Goal: Contribute content

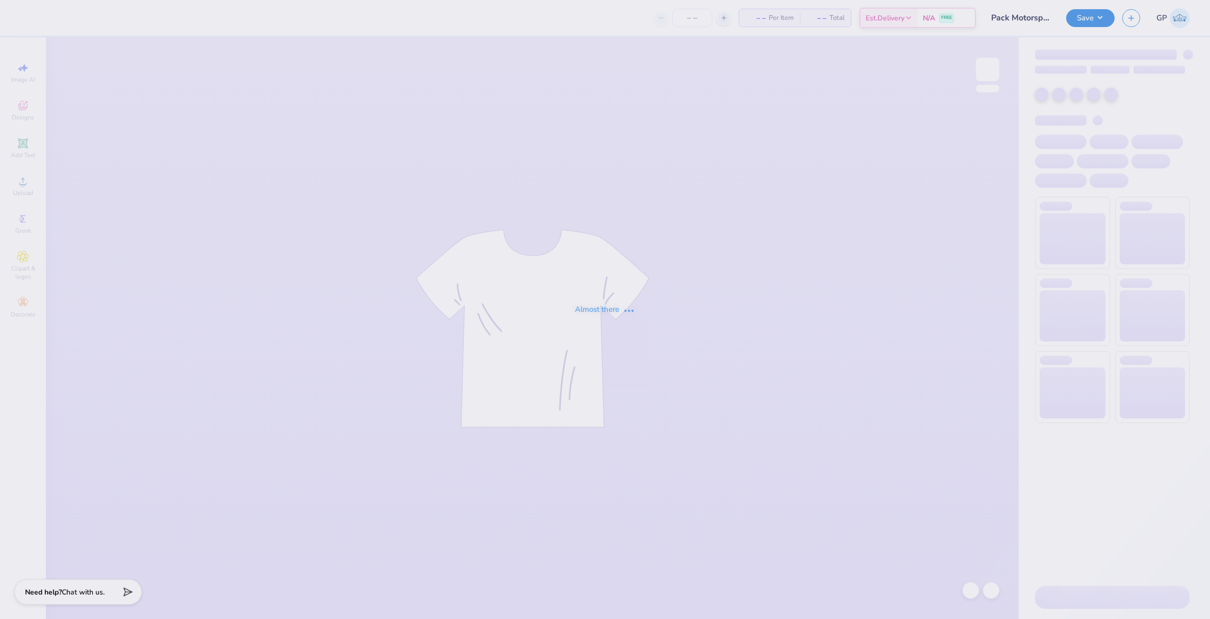
type input "Pack Motorsports SAE Tailgate"
type input "48"
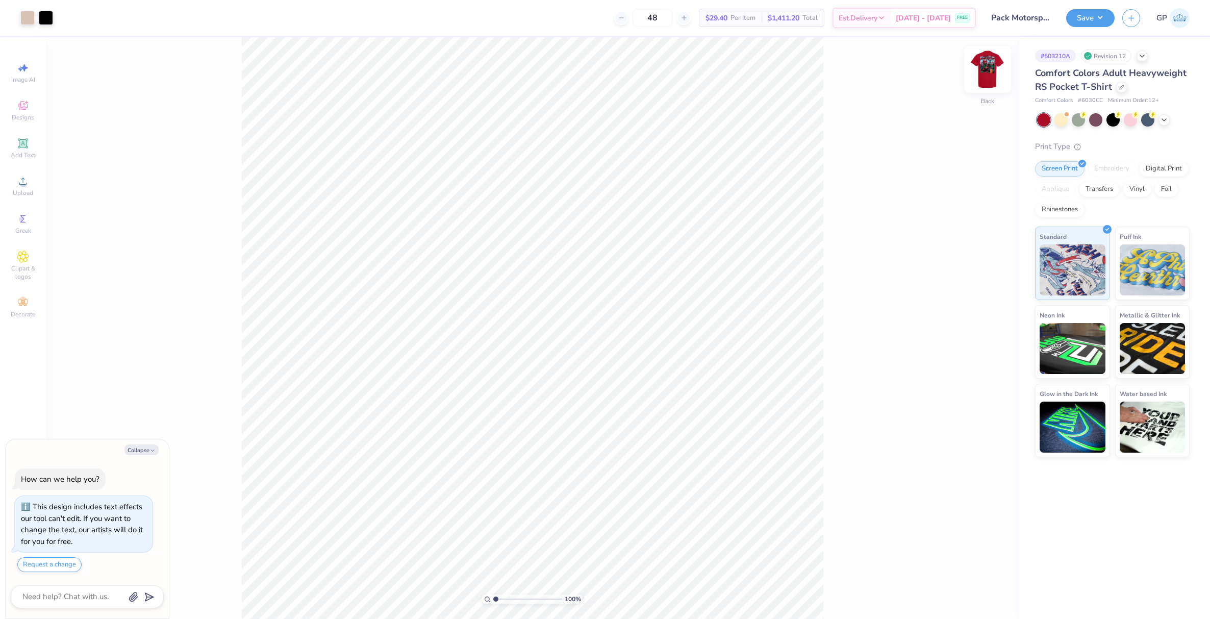
click at [989, 72] on img at bounding box center [987, 69] width 41 height 41
type textarea "x"
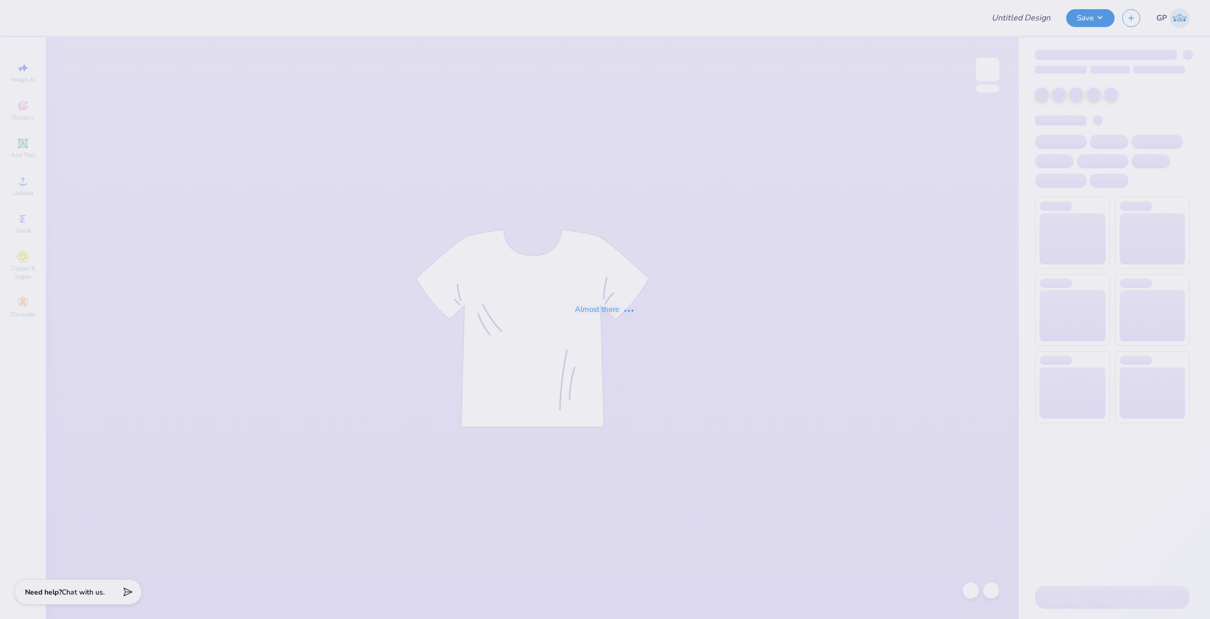
type input "General merch"
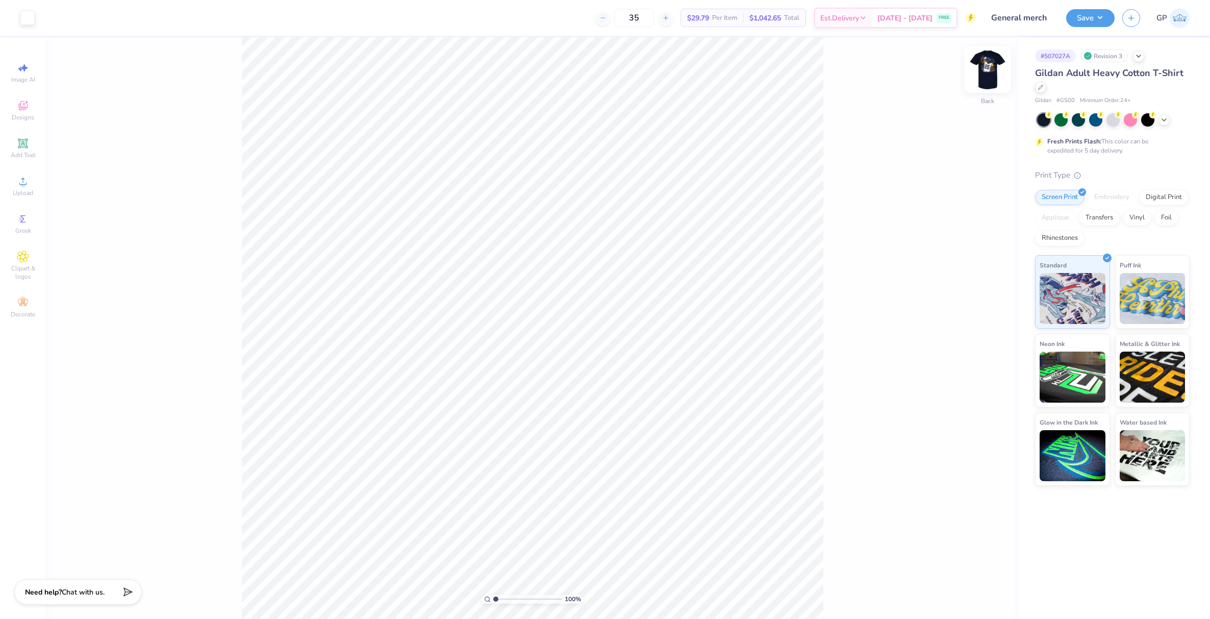
click at [989, 71] on img at bounding box center [987, 69] width 41 height 41
click at [19, 185] on icon at bounding box center [23, 181] width 12 height 12
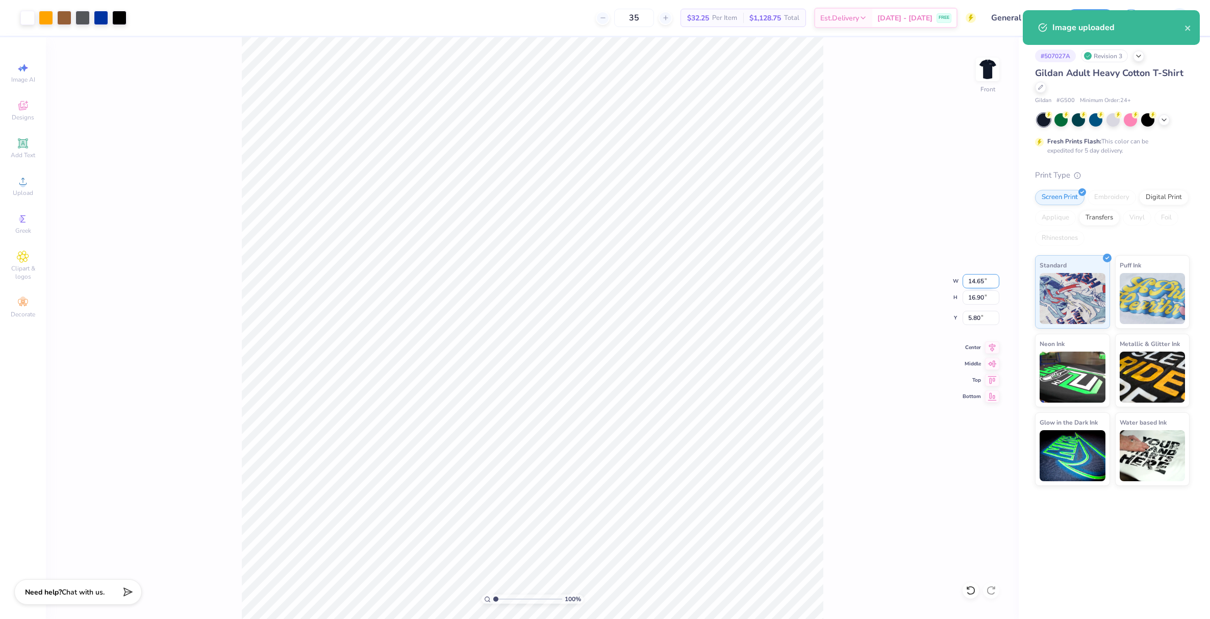
click at [974, 284] on input "14.65" at bounding box center [980, 281] width 37 height 14
type input "12.00"
type input "13.85"
type input "7.33"
type input "12.50"
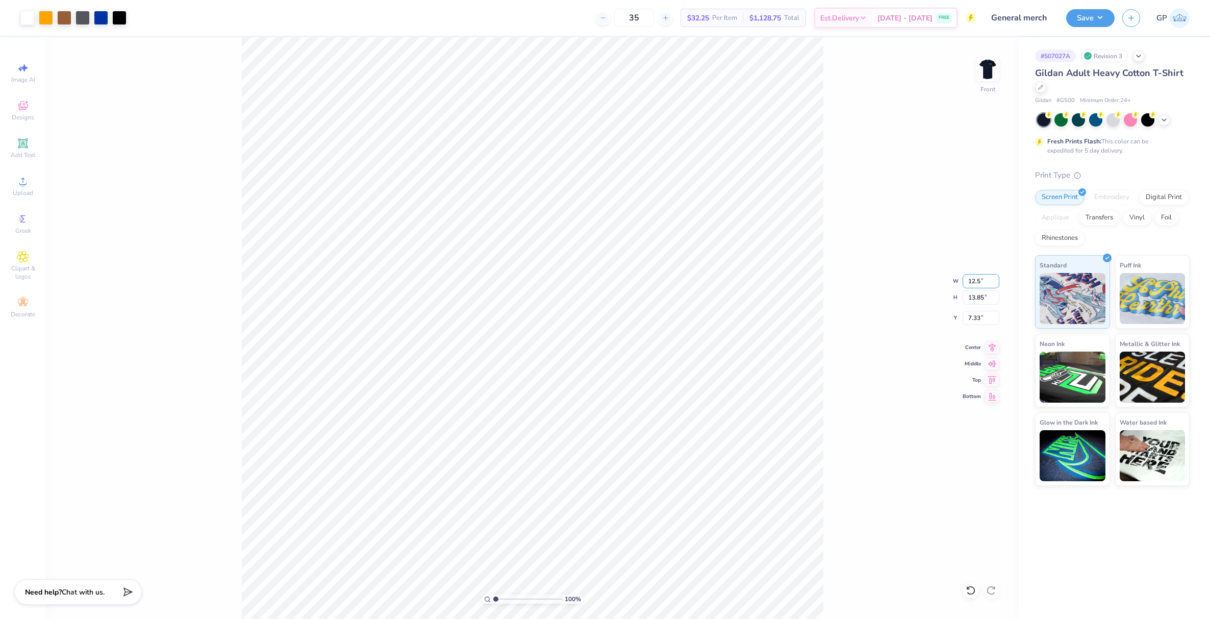
type input "14.42"
click at [978, 321] on input "7.04" at bounding box center [980, 318] width 37 height 14
type input "3.00"
click at [1085, 19] on button "Save" at bounding box center [1090, 17] width 48 height 18
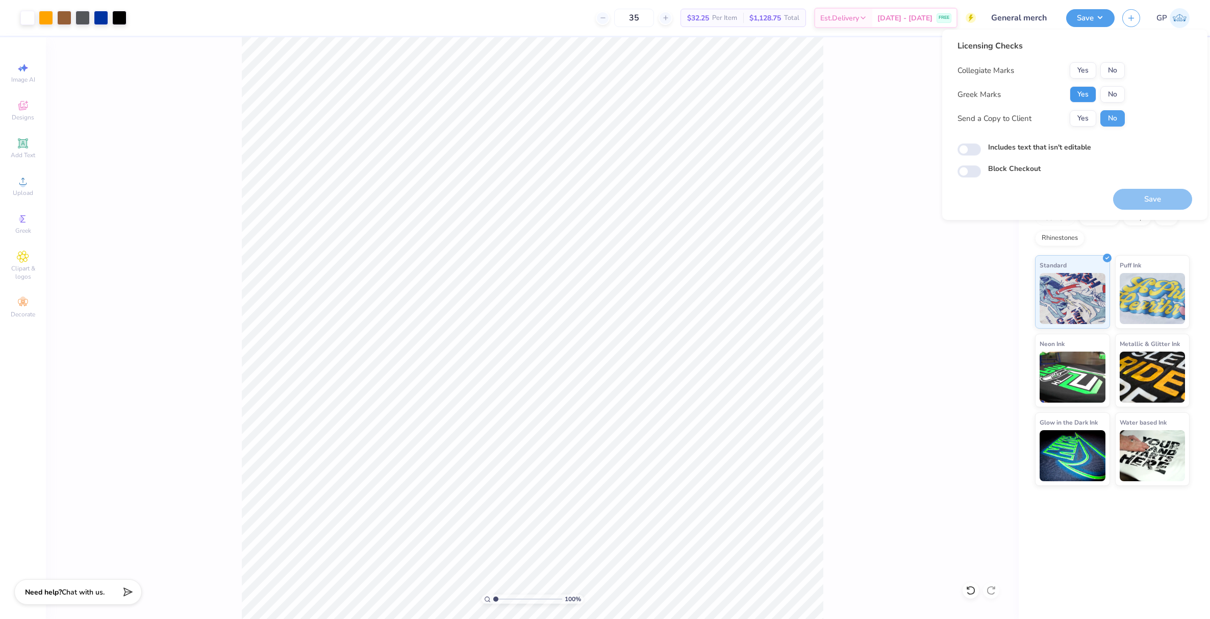
click at [1094, 92] on button "Yes" at bounding box center [1082, 94] width 27 height 16
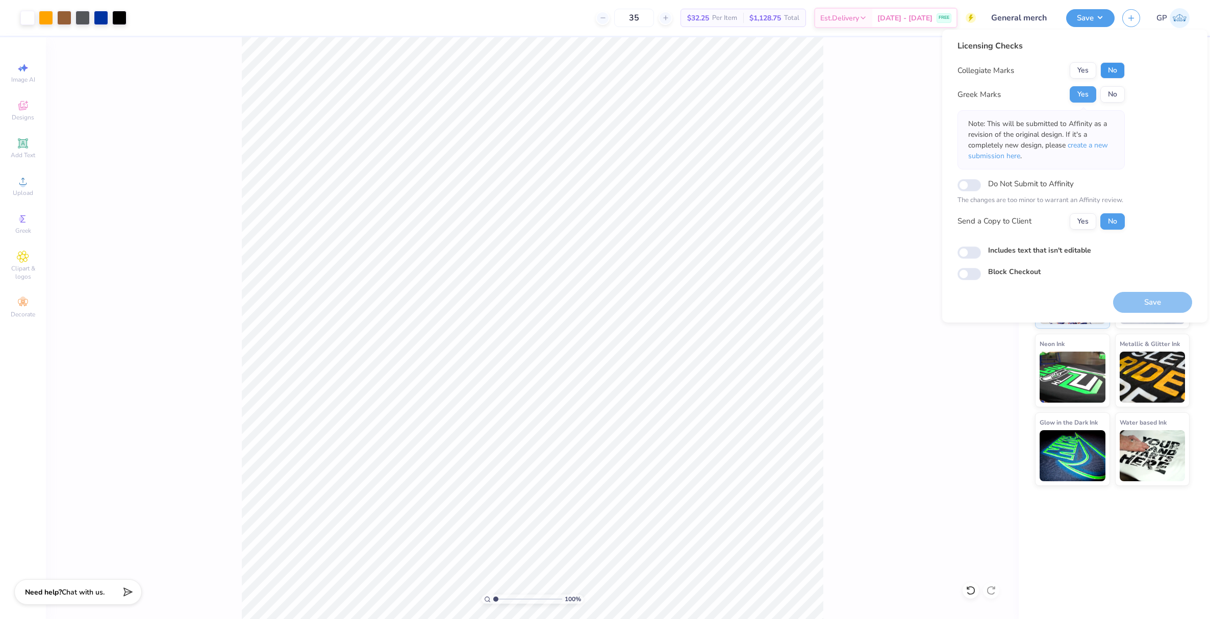
click at [1116, 71] on button "No" at bounding box center [1112, 70] width 24 height 16
click at [970, 253] on input "Includes text that isn't editable" at bounding box center [968, 252] width 23 height 12
checkbox input "true"
click at [1133, 305] on button "Save" at bounding box center [1152, 302] width 79 height 21
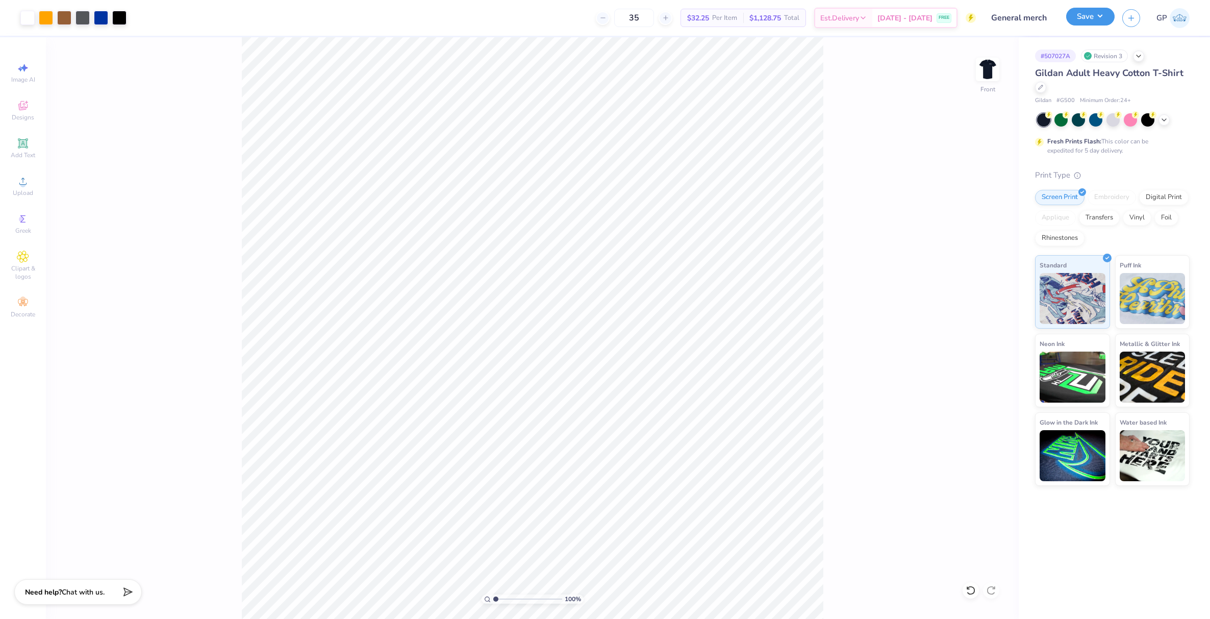
click at [1078, 21] on button "Save" at bounding box center [1090, 17] width 48 height 18
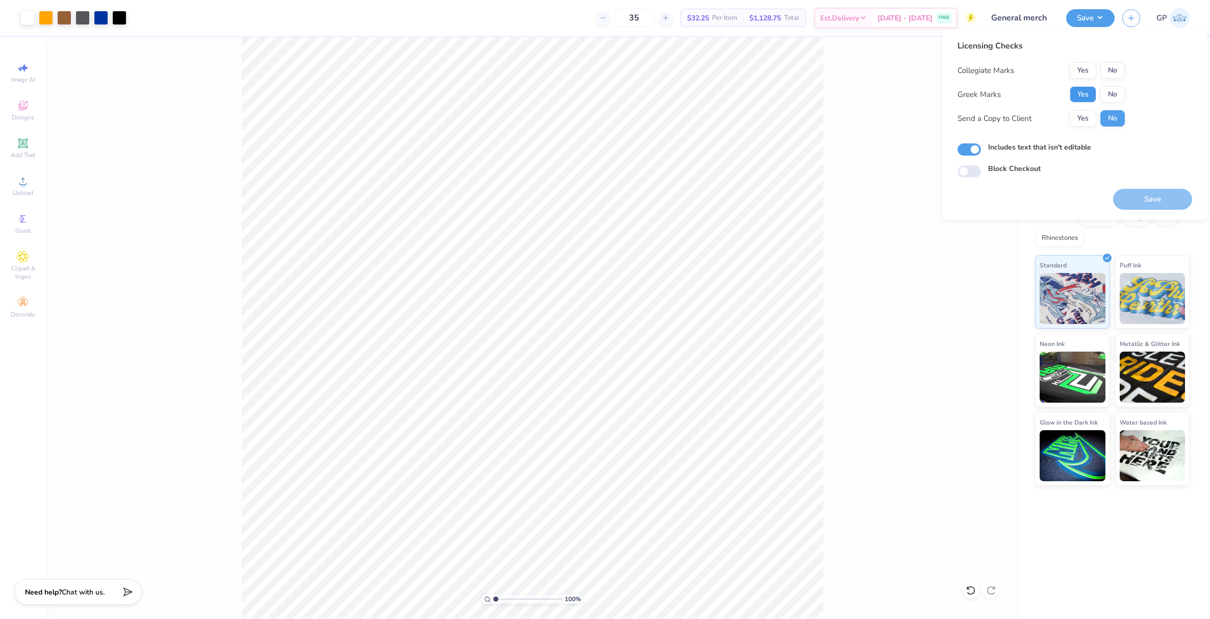
click at [1086, 91] on button "Yes" at bounding box center [1082, 94] width 27 height 16
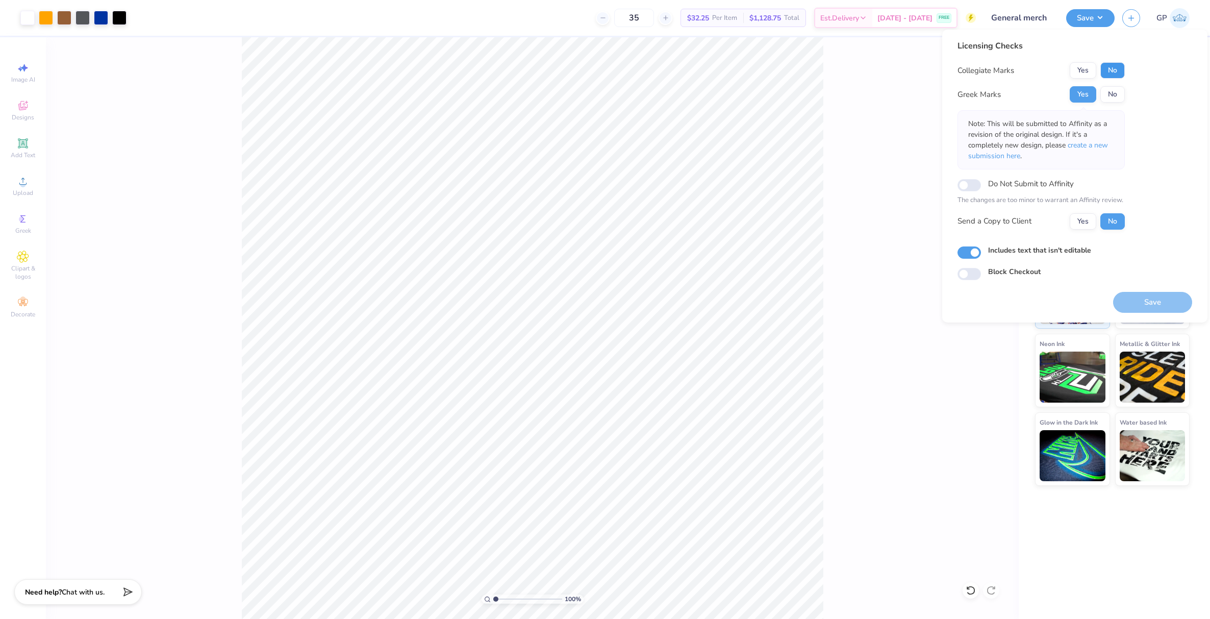
click at [1106, 71] on button "No" at bounding box center [1112, 70] width 24 height 16
click at [1134, 294] on button "Save" at bounding box center [1152, 302] width 79 height 21
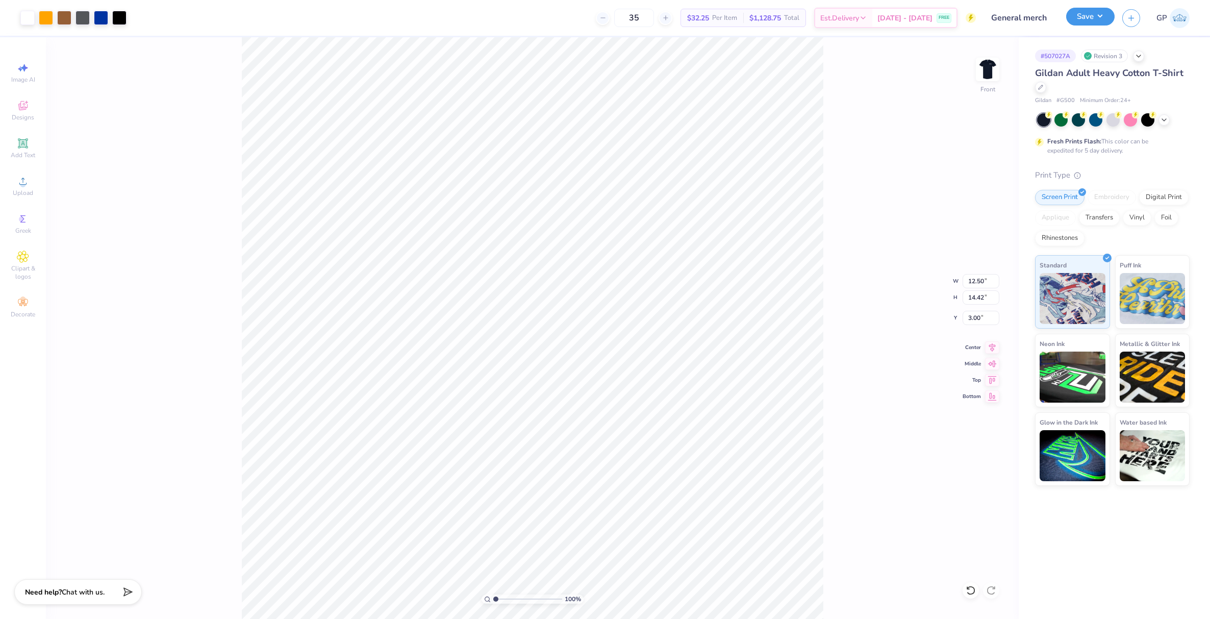
click at [1082, 16] on button "Save" at bounding box center [1090, 17] width 48 height 18
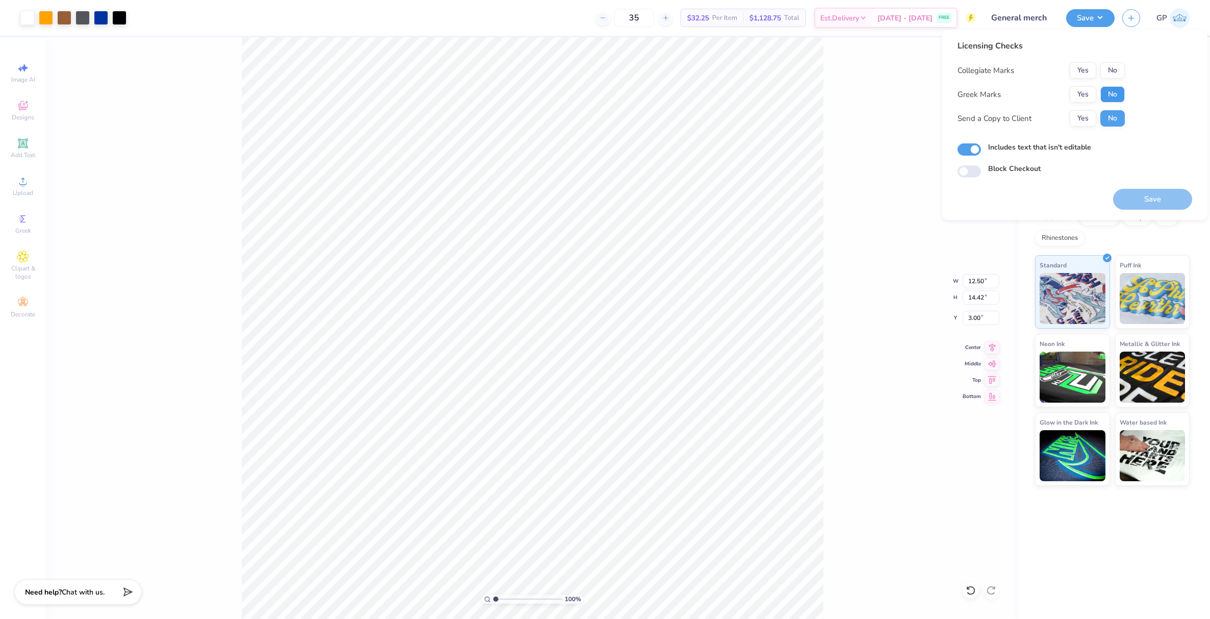
click at [1110, 92] on button "No" at bounding box center [1112, 94] width 24 height 16
click at [1113, 70] on button "No" at bounding box center [1112, 70] width 24 height 16
click at [1078, 96] on button "Yes" at bounding box center [1082, 94] width 27 height 16
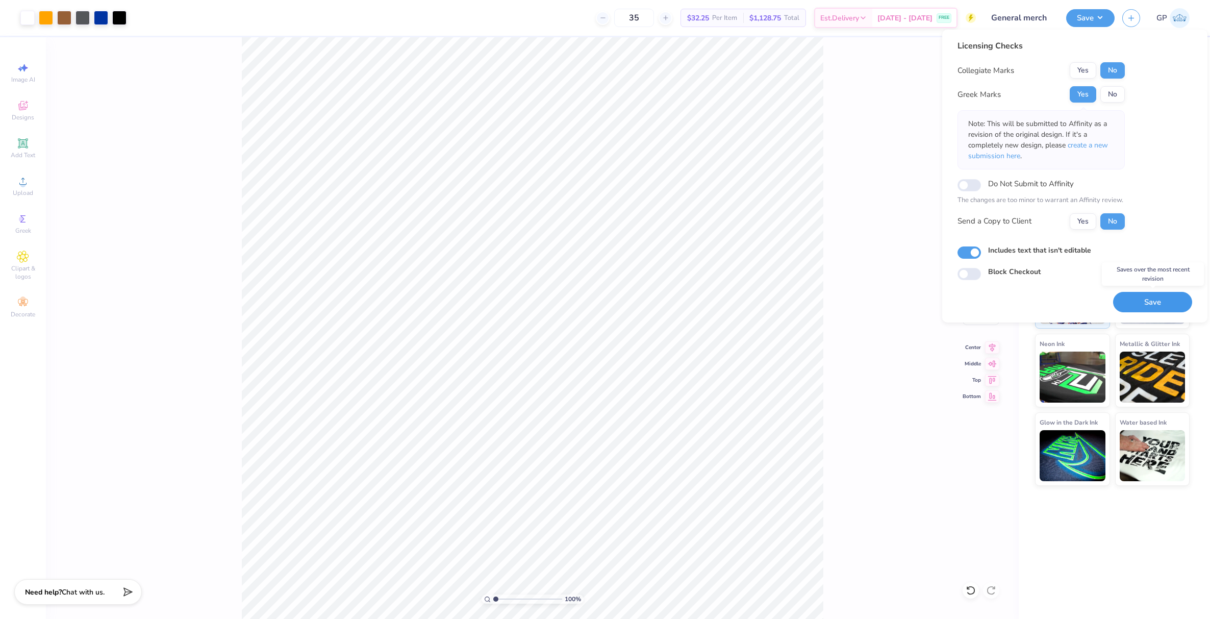
click at [1150, 295] on button "Save" at bounding box center [1152, 302] width 79 height 21
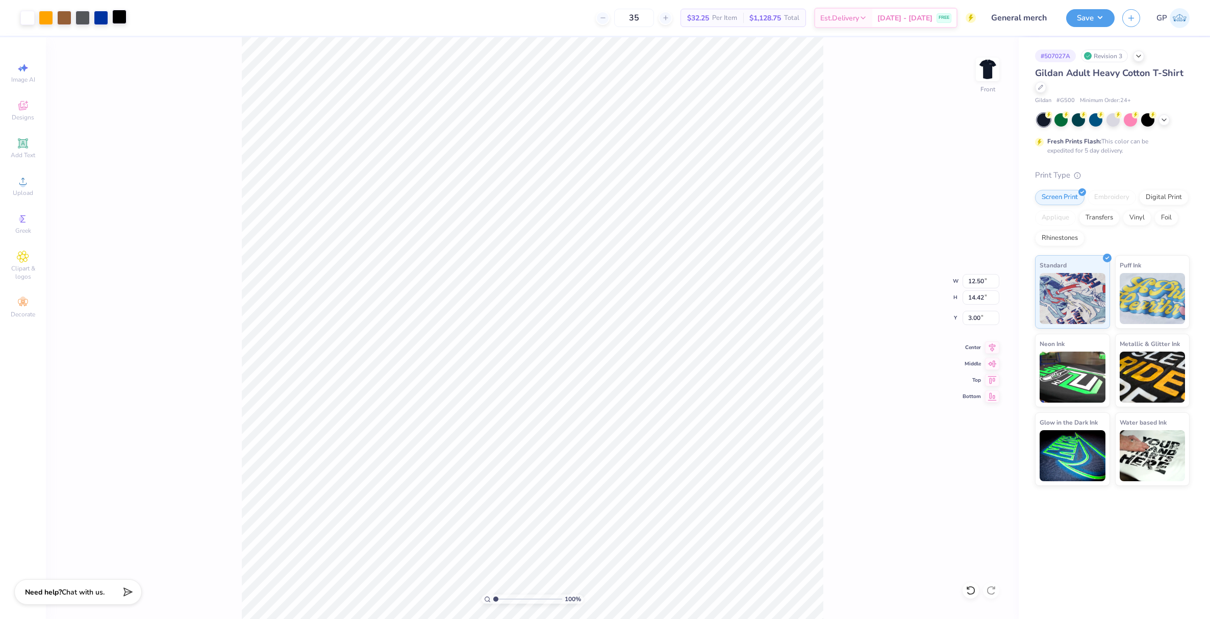
click at [120, 14] on div at bounding box center [119, 17] width 14 height 14
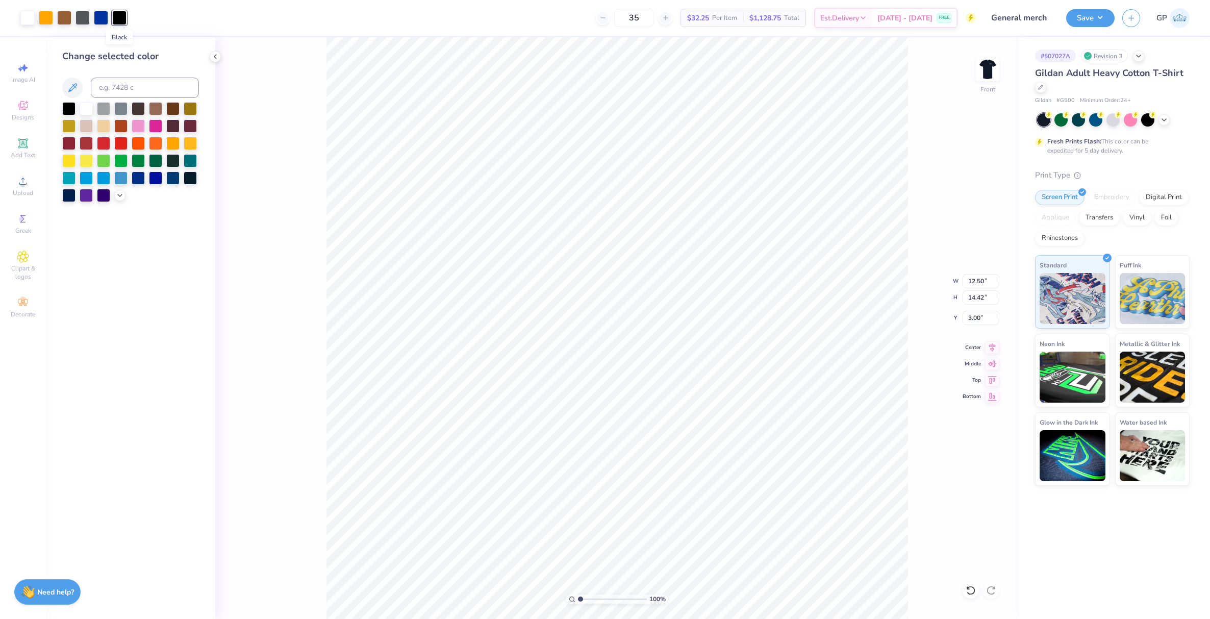
click at [120, 14] on div at bounding box center [119, 18] width 14 height 14
click at [116, 197] on icon at bounding box center [120, 194] width 8 height 8
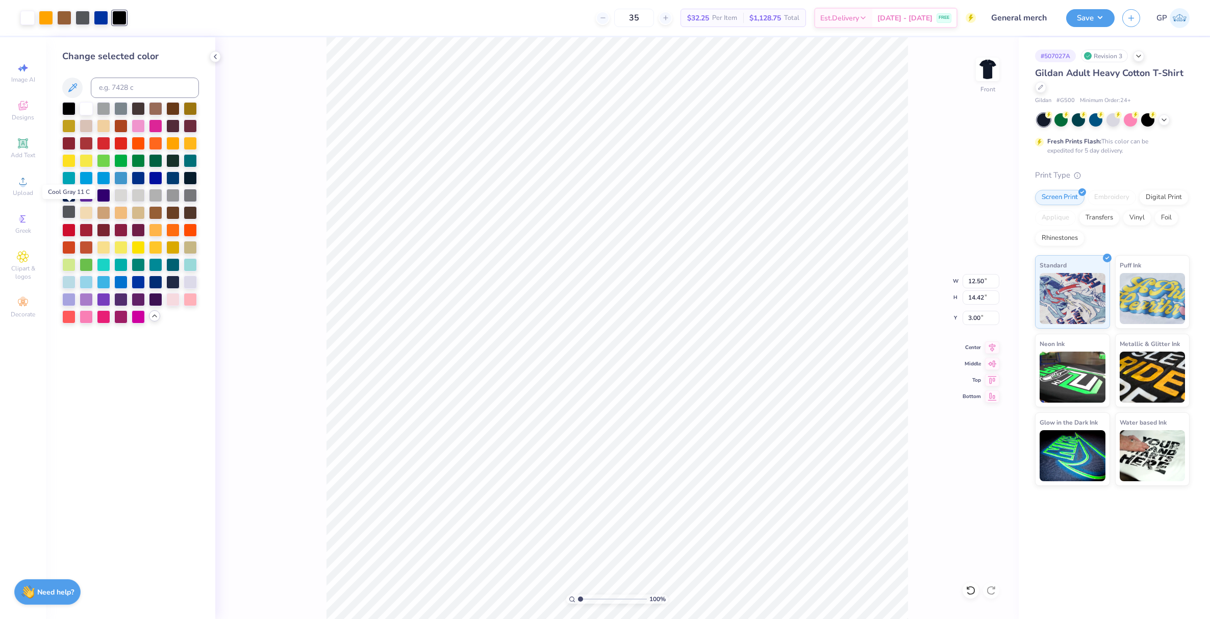
click at [70, 211] on div at bounding box center [68, 211] width 13 height 13
click at [303, 150] on div "100 % Front W 12.50 12.50 " H 14.42 14.42 " Y 3.00 3.00 " Center Middle Top Bot…" at bounding box center [616, 327] width 803 height 581
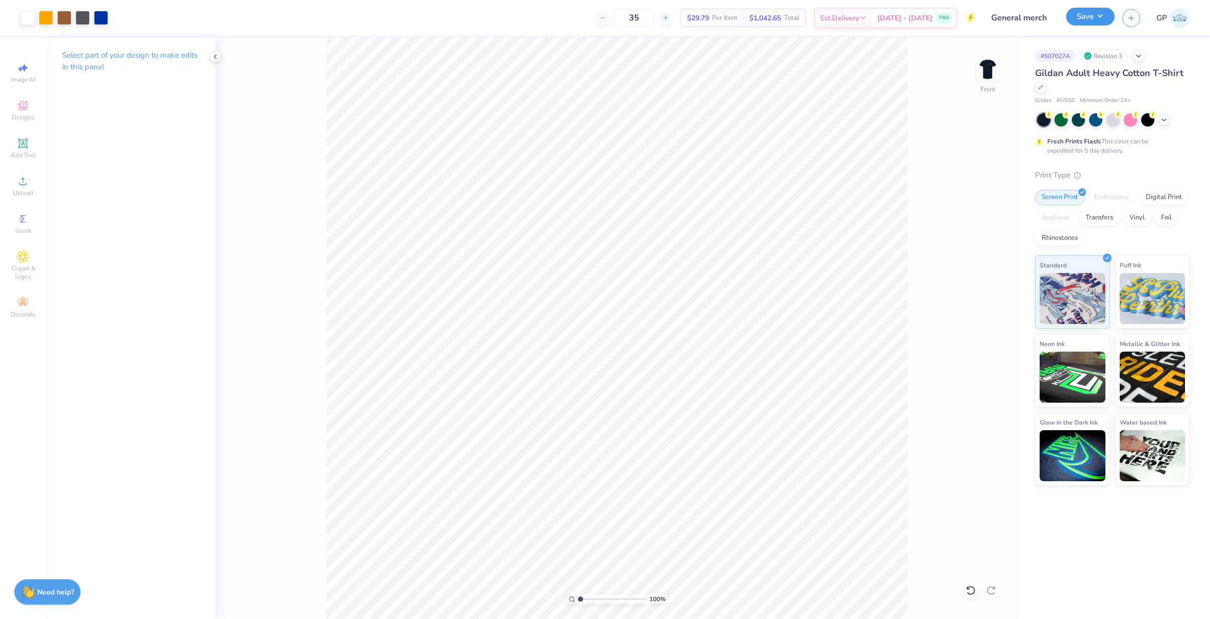
click at [1092, 15] on button "Save" at bounding box center [1090, 17] width 48 height 18
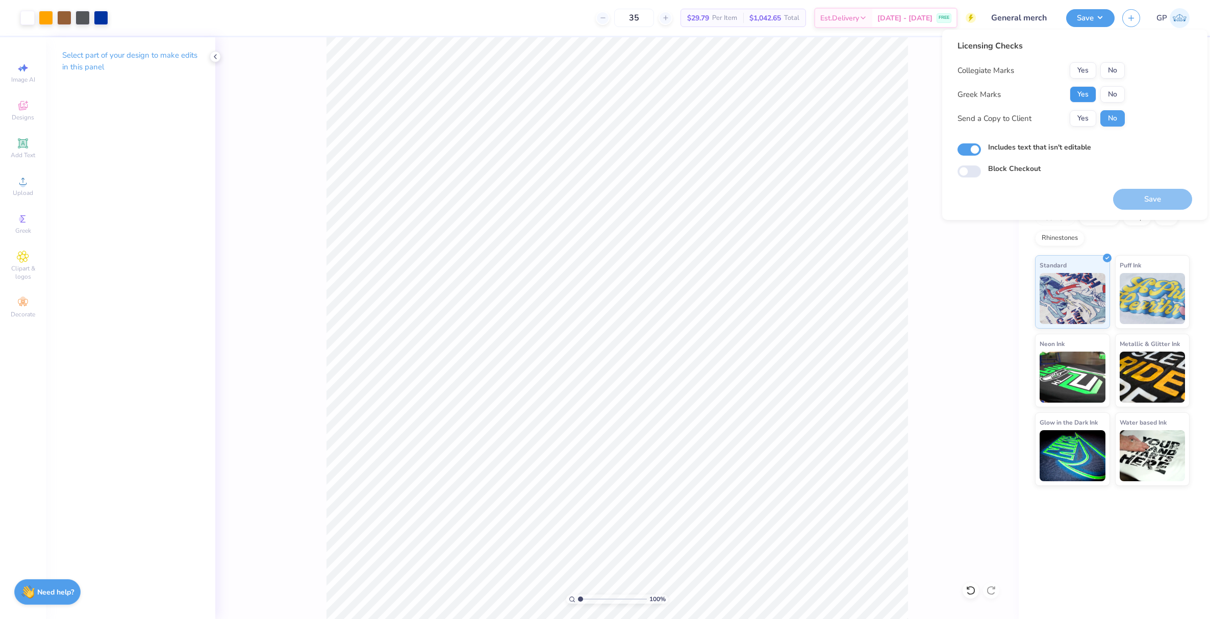
click at [1077, 93] on button "Yes" at bounding box center [1082, 94] width 27 height 16
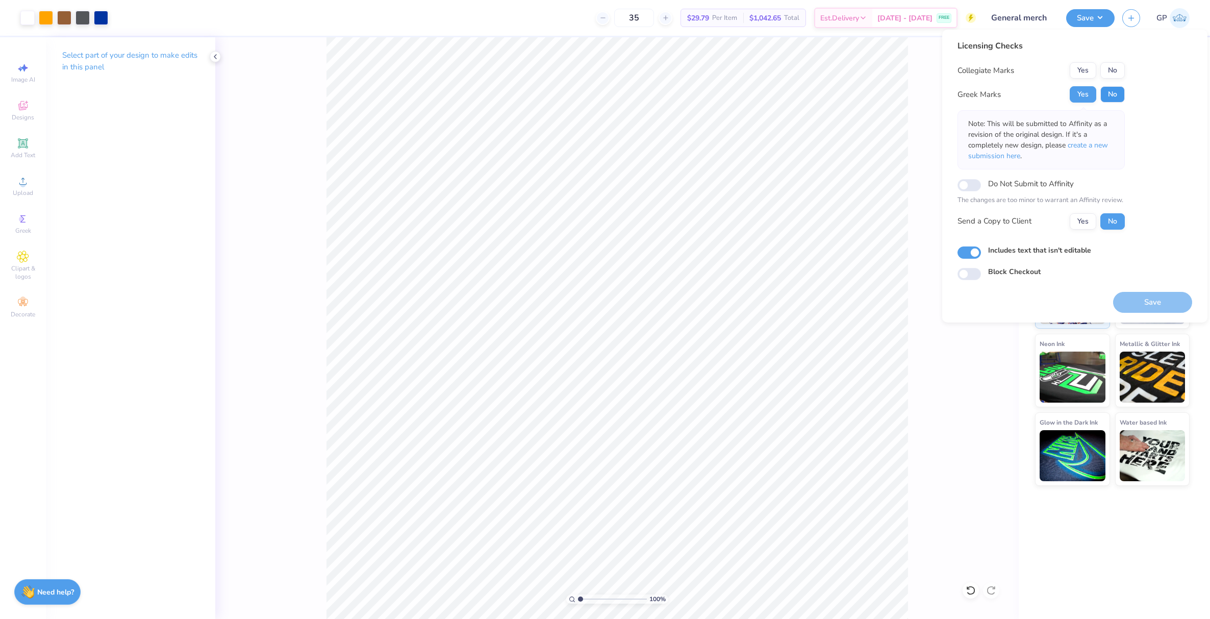
click at [1104, 90] on button "No" at bounding box center [1112, 94] width 24 height 16
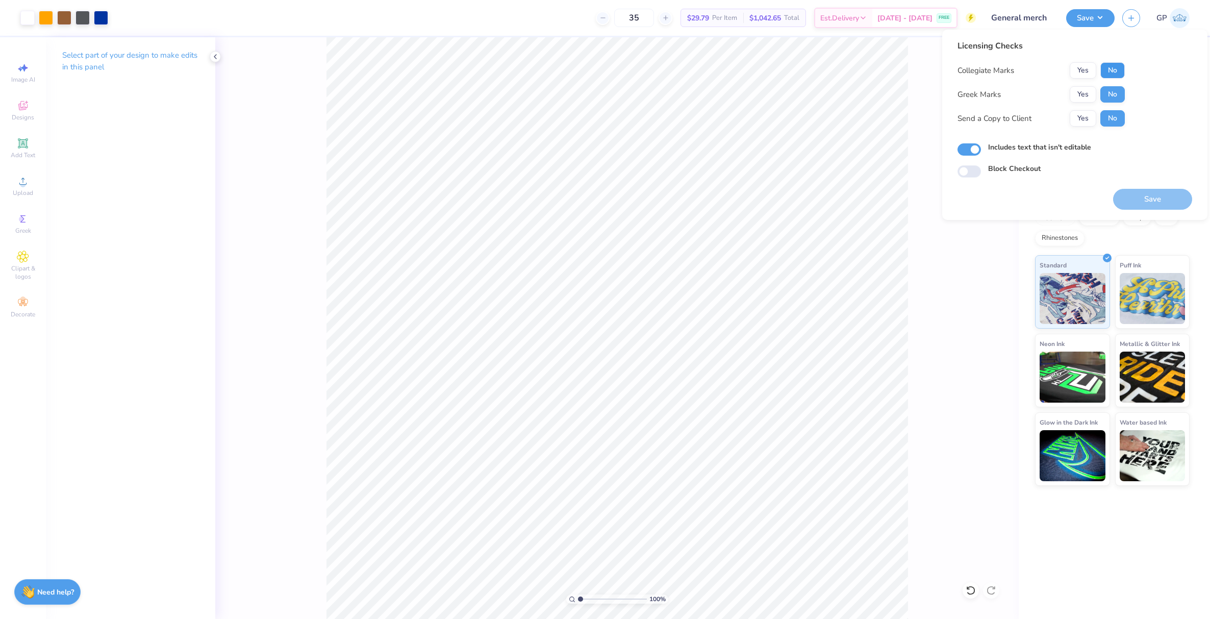
click at [1109, 70] on button "No" at bounding box center [1112, 70] width 24 height 16
click at [1088, 91] on button "Yes" at bounding box center [1082, 94] width 27 height 16
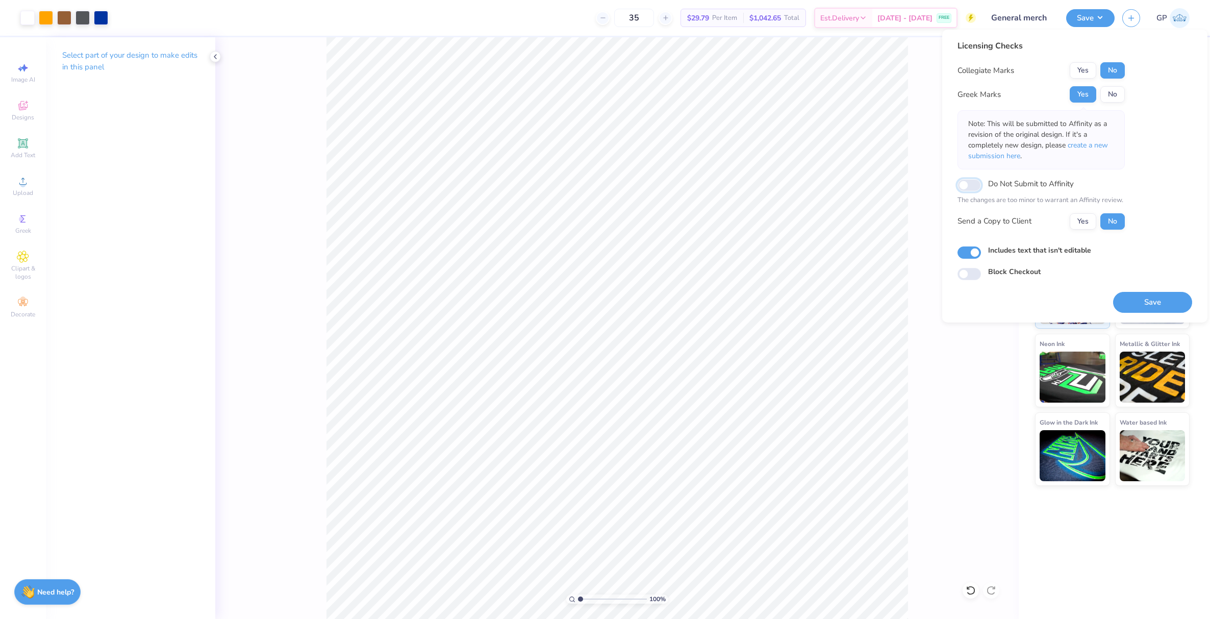
click at [967, 185] on input "Do Not Submit to Affinity" at bounding box center [968, 185] width 23 height 12
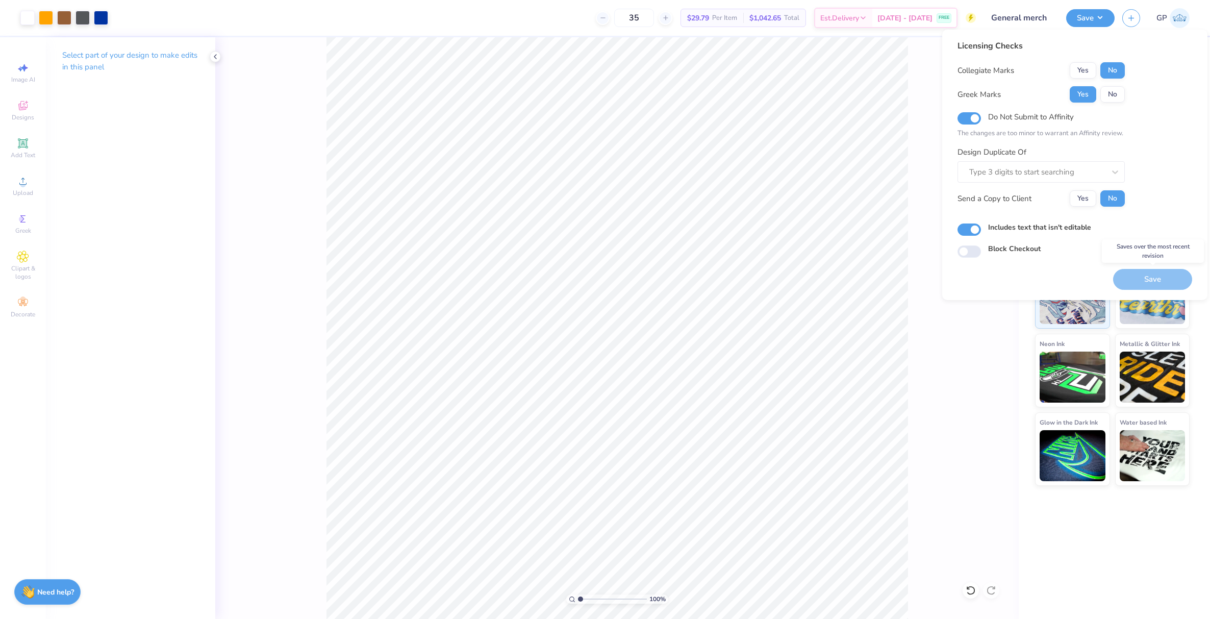
click at [1138, 285] on div "Save" at bounding box center [1152, 279] width 79 height 21
click at [964, 119] on input "Do Not Submit to Affinity" at bounding box center [968, 118] width 23 height 12
checkbox input "false"
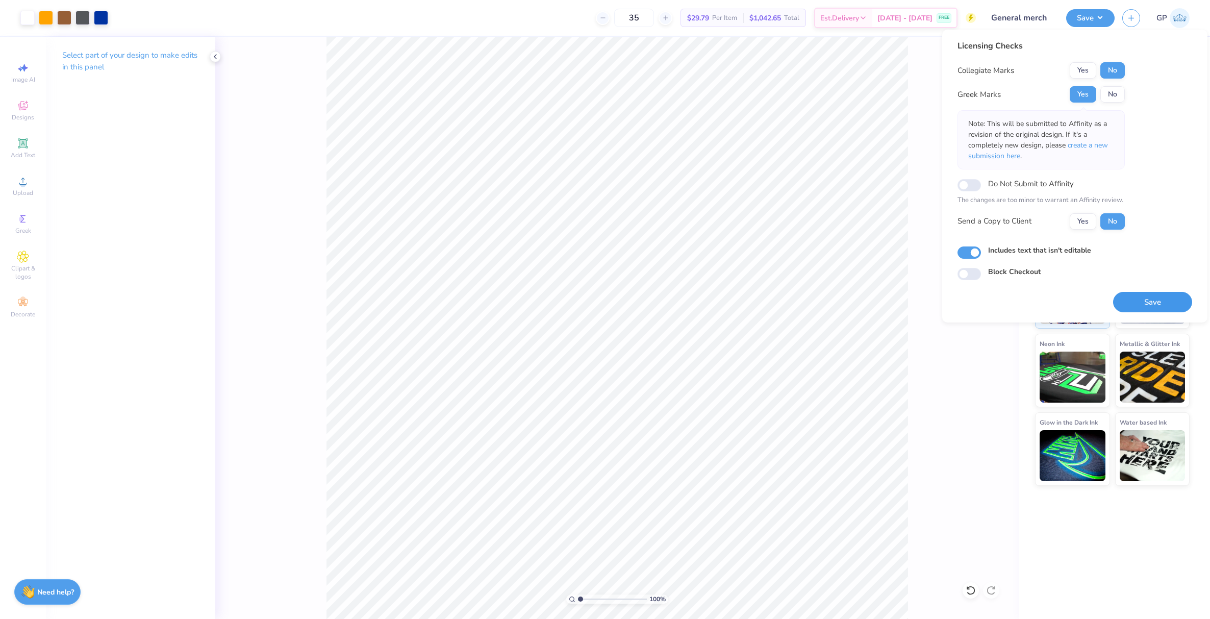
click at [1131, 301] on button "Save" at bounding box center [1152, 302] width 79 height 21
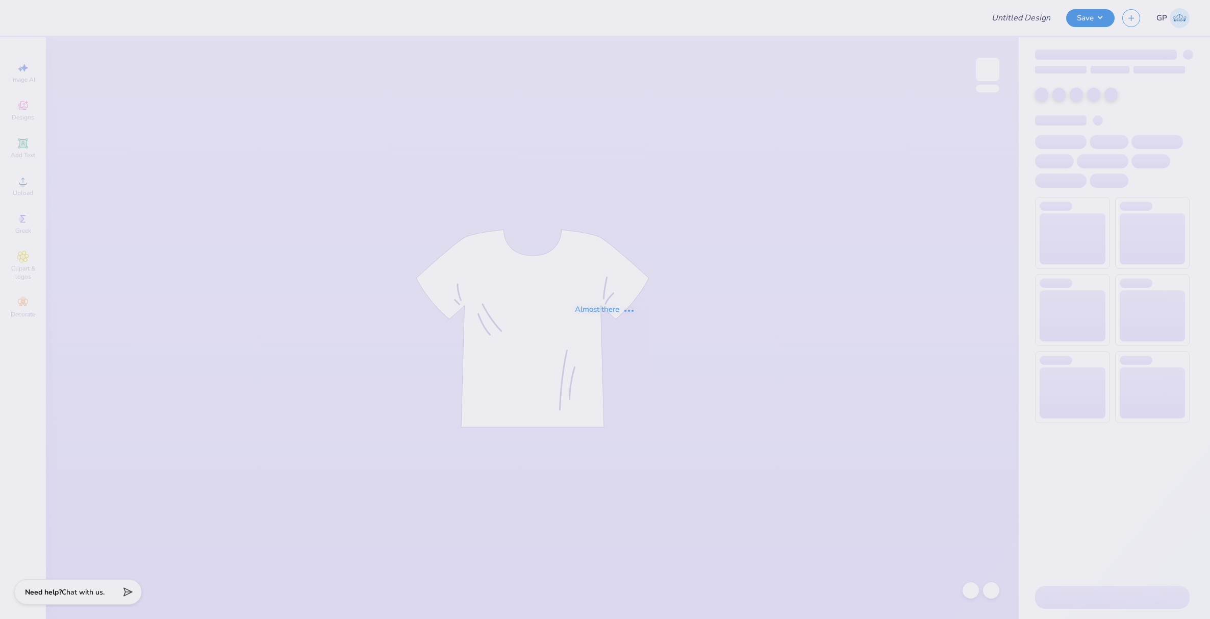
type input "General merch"
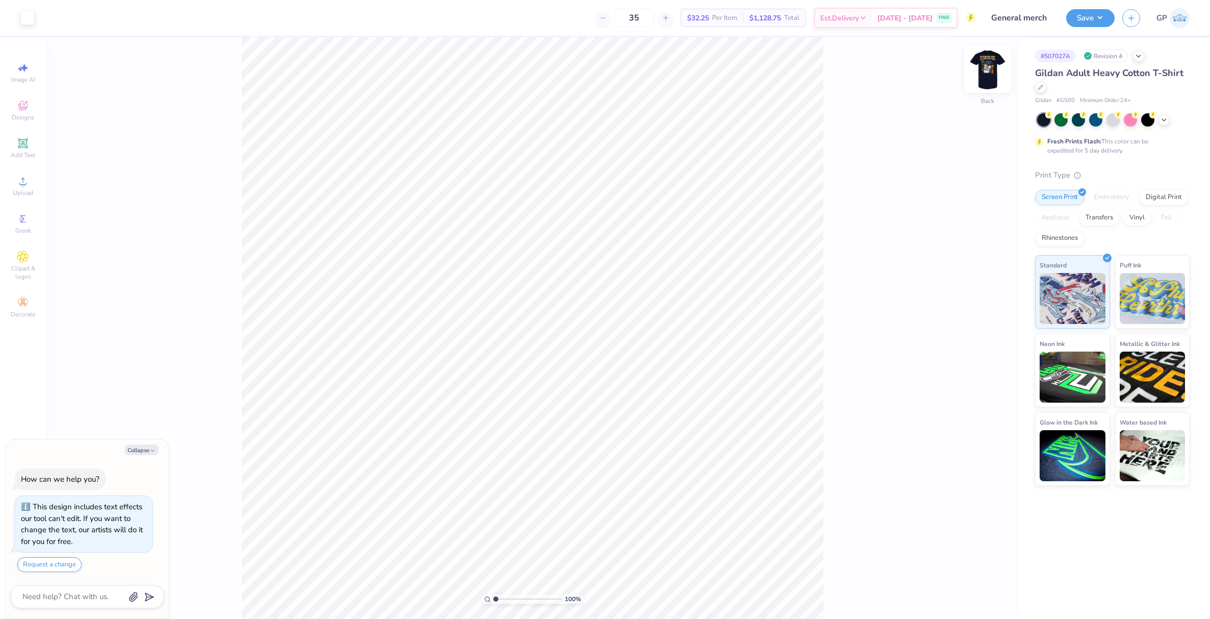
click at [986, 69] on img at bounding box center [987, 69] width 41 height 41
click at [1079, 14] on button "Save" at bounding box center [1090, 17] width 48 height 18
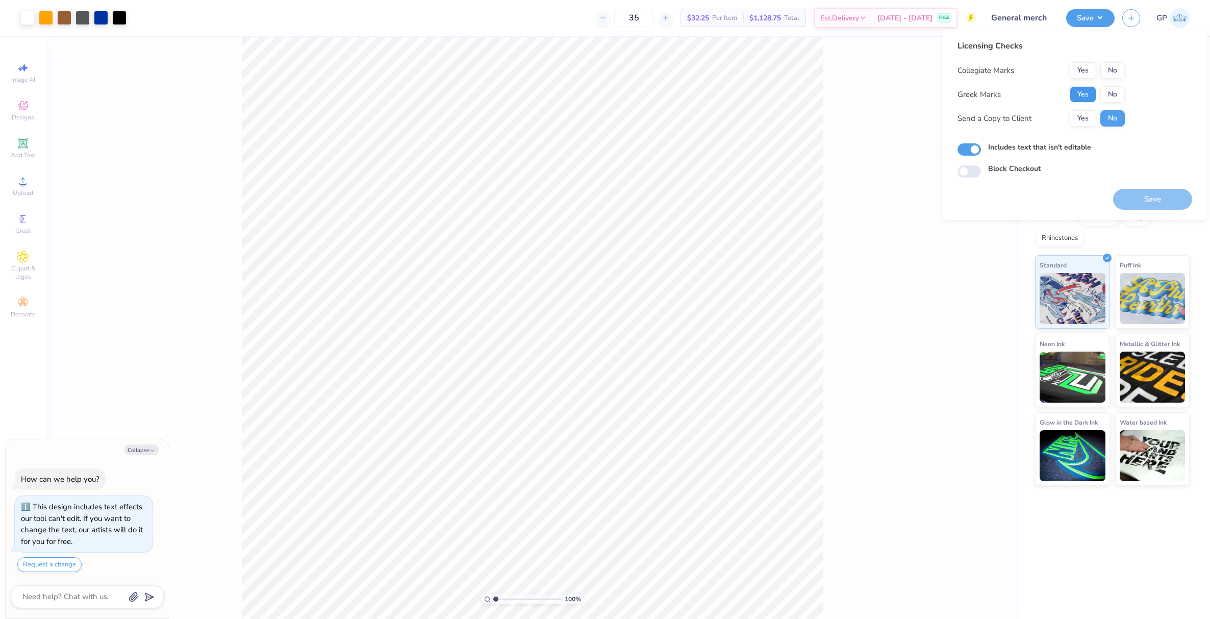
click at [1088, 92] on button "Yes" at bounding box center [1082, 94] width 27 height 16
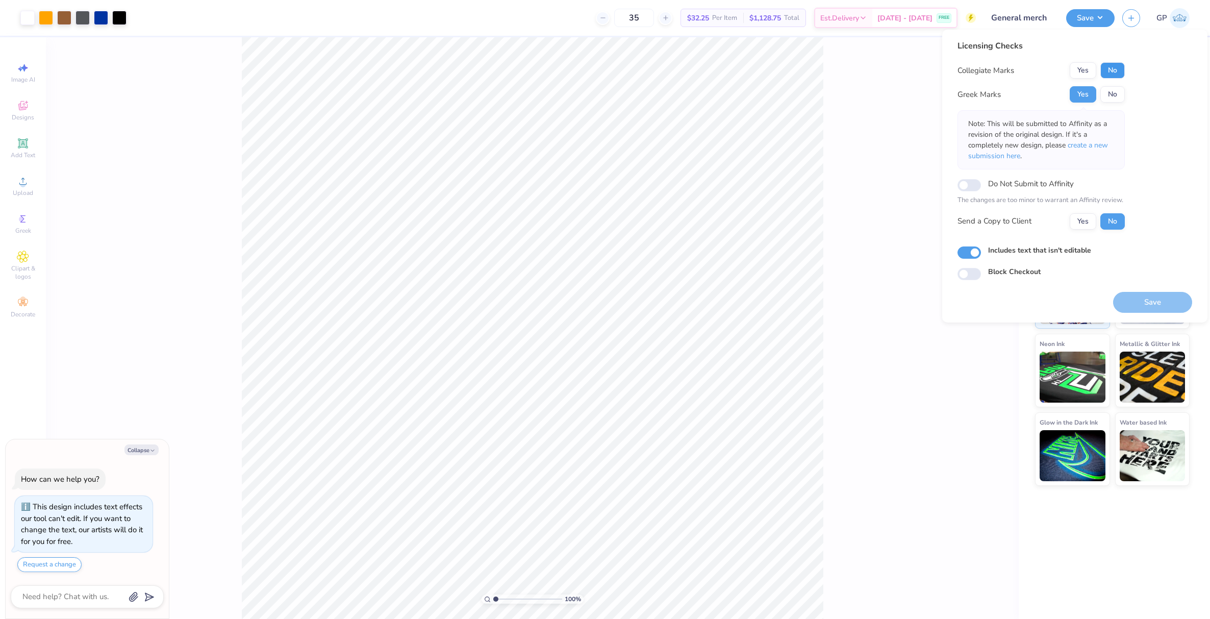
click at [1107, 71] on button "No" at bounding box center [1112, 70] width 24 height 16
click at [1140, 297] on button "Save" at bounding box center [1152, 302] width 79 height 21
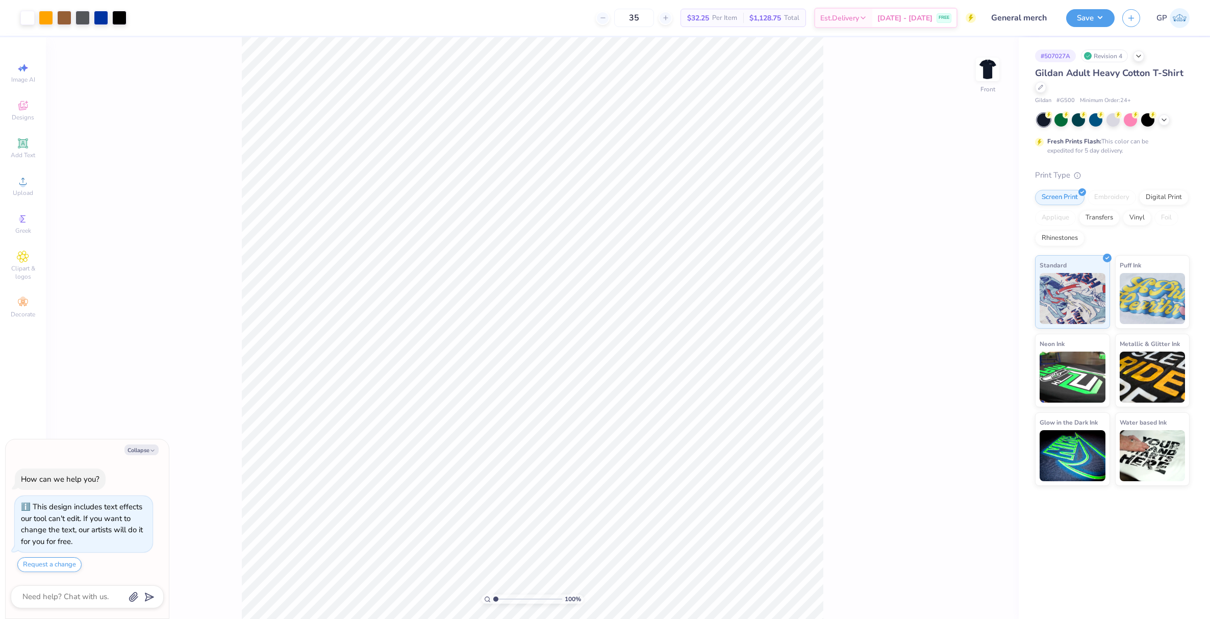
type textarea "x"
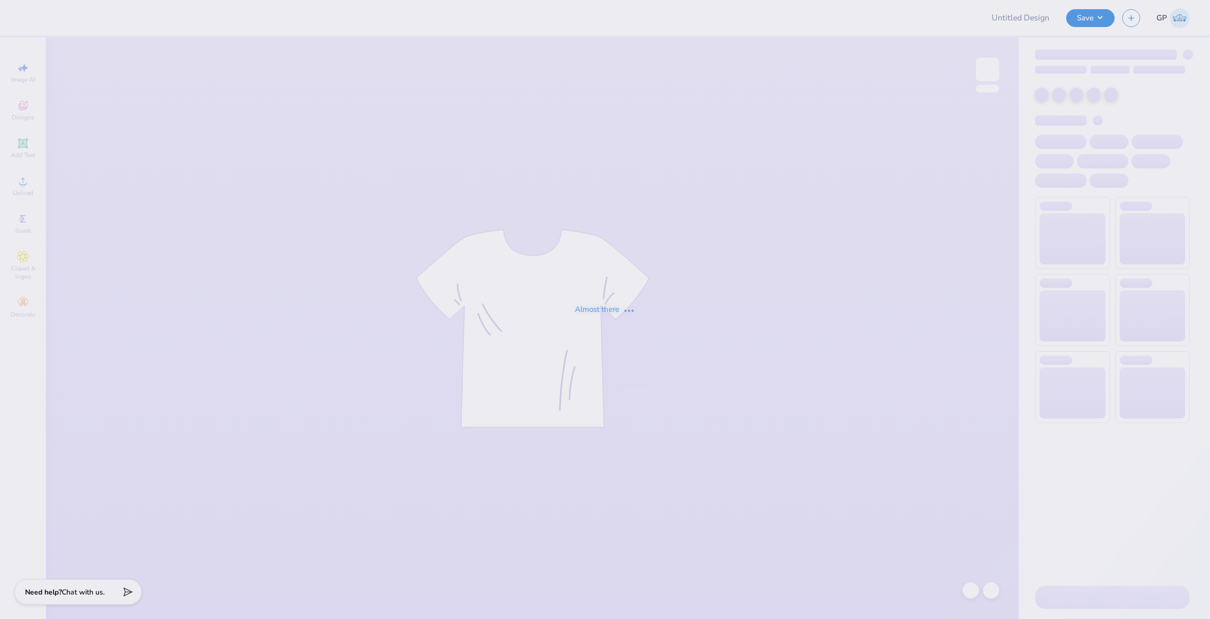
type input "General merch"
type input "35"
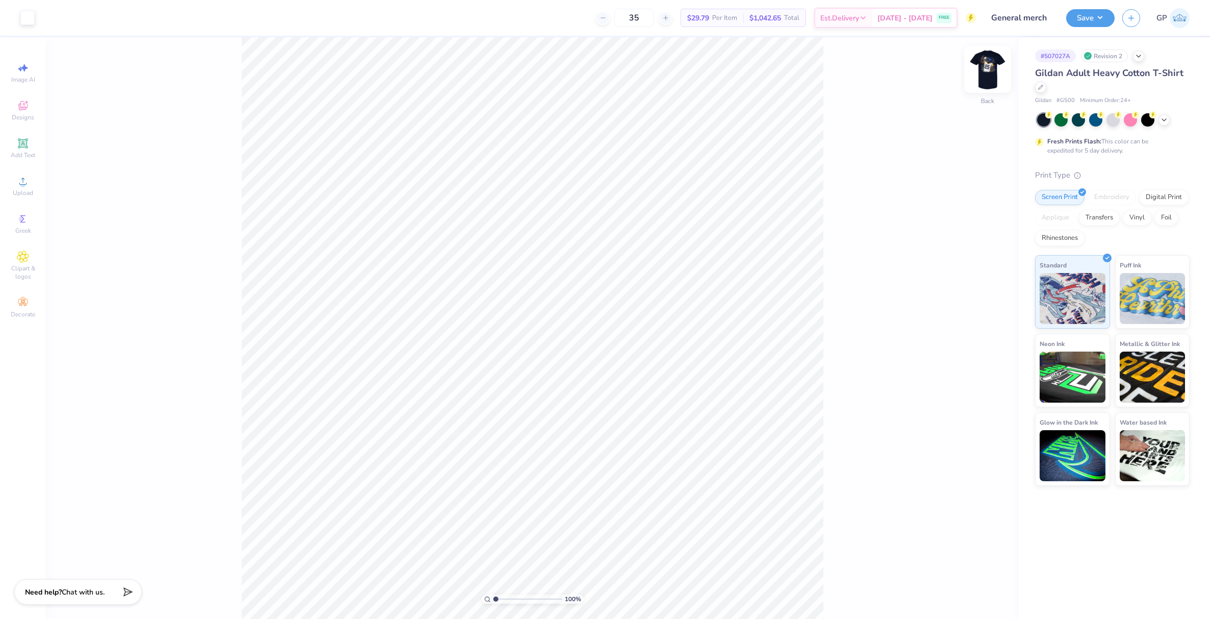
click at [988, 68] on img at bounding box center [987, 69] width 41 height 41
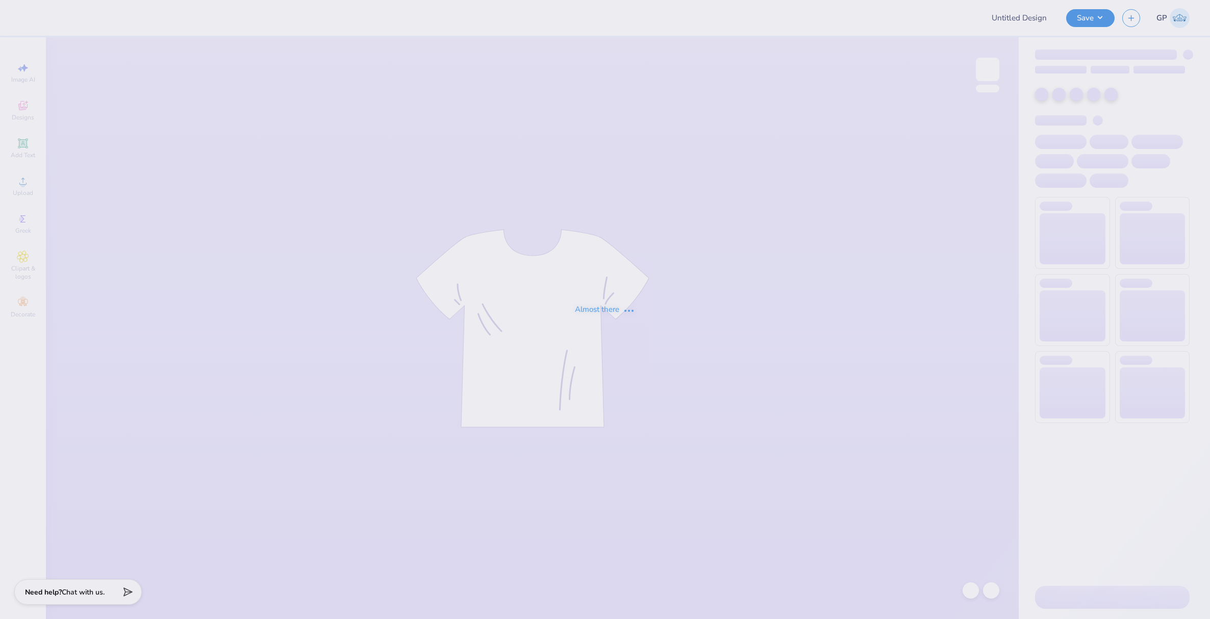
type input "General merch"
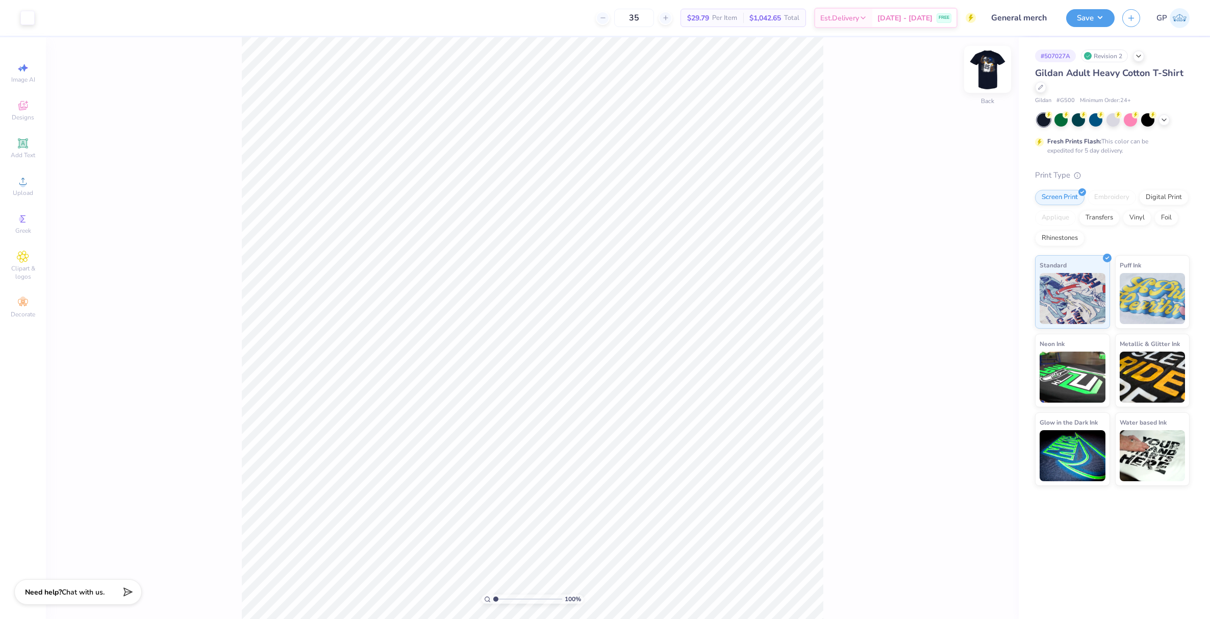
click at [993, 72] on img at bounding box center [987, 69] width 41 height 41
